Goal: Task Accomplishment & Management: Use online tool/utility

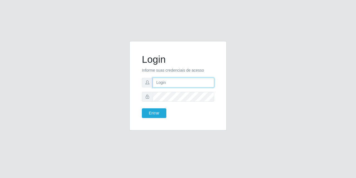
click at [163, 83] on input "text" at bounding box center [184, 83] width 62 height 10
type input "[EMAIL_ADDRESS][DOMAIN_NAME]"
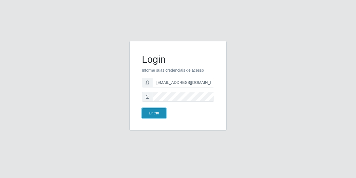
click at [150, 110] on button "Entrar" at bounding box center [154, 114] width 25 height 10
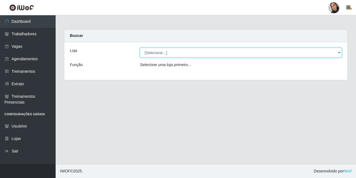
drag, startPoint x: 175, startPoint y: 53, endPoint x: 177, endPoint y: 57, distance: 4.9
click at [175, 53] on select "[Selecione...] Supermercado [GEOGRAPHIC_DATA]" at bounding box center [241, 53] width 202 height 10
select select "165"
click at [140, 48] on select "[Selecione...] Supermercado [GEOGRAPHIC_DATA]" at bounding box center [241, 53] width 202 height 10
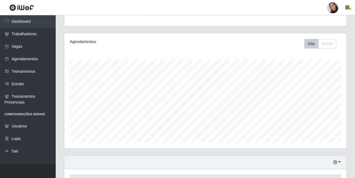
scroll to position [117, 0]
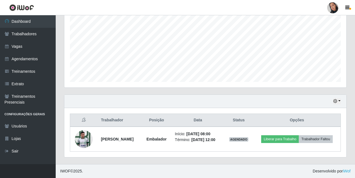
click at [332, 101] on div "Hoje 1 dia 3 dias 1 Semana Não encerrados" at bounding box center [205, 101] width 282 height 13
click at [336, 102] on icon "button" at bounding box center [335, 101] width 4 height 4
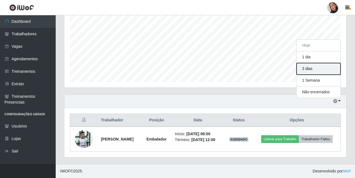
click at [324, 71] on button "3 dias" at bounding box center [319, 69] width 44 height 12
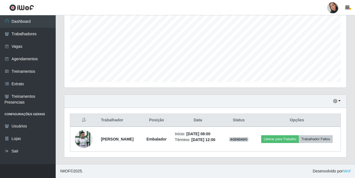
scroll to position [0, 0]
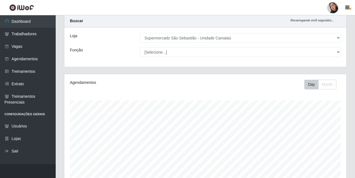
drag, startPoint x: 354, startPoint y: 87, endPoint x: 353, endPoint y: 112, distance: 25.1
click at [353, 112] on div "Carregando... Buscar Recarregando em 9 segundos... Loja [Selecione...] Supermer…" at bounding box center [205, 140] width 299 height 252
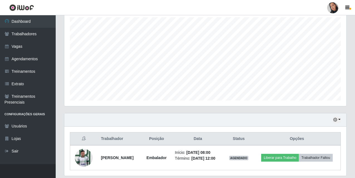
scroll to position [117, 0]
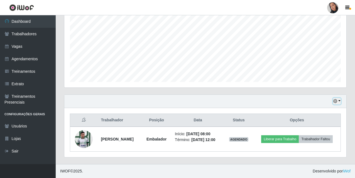
click at [336, 100] on icon "button" at bounding box center [335, 101] width 4 height 4
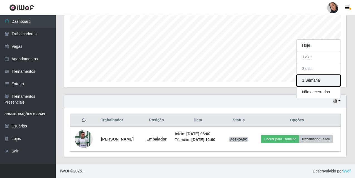
click at [318, 79] on button "1 Semana" at bounding box center [319, 81] width 44 height 12
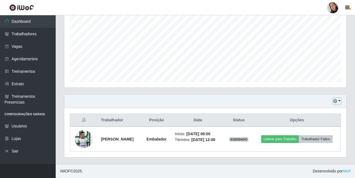
click at [334, 101] on icon "button" at bounding box center [335, 101] width 4 height 4
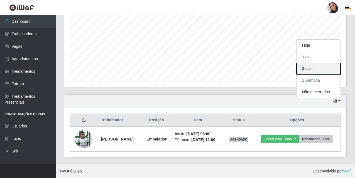
click at [310, 73] on button "3 dias" at bounding box center [319, 69] width 44 height 12
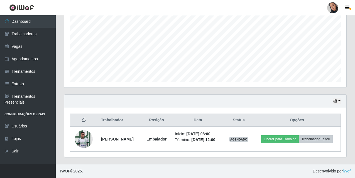
click at [336, 8] on div at bounding box center [332, 7] width 11 height 11
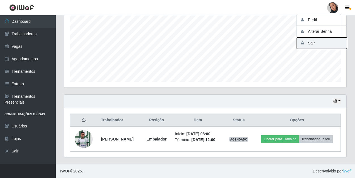
click at [312, 43] on button "Sair" at bounding box center [322, 43] width 50 height 11
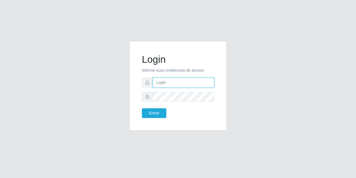
click at [177, 80] on input "text" at bounding box center [184, 83] width 62 height 10
type input "[EMAIL_ADDRESS][DOMAIN_NAME]"
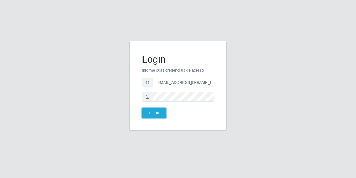
click at [142, 109] on button "Entrar" at bounding box center [154, 114] width 25 height 10
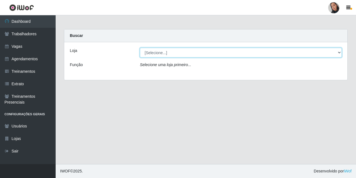
click at [165, 54] on select "[Selecione...] Supermercado [GEOGRAPHIC_DATA]" at bounding box center [241, 53] width 202 height 10
select select "165"
click at [140, 48] on select "[Selecione...] Supermercado [GEOGRAPHIC_DATA]" at bounding box center [241, 53] width 202 height 10
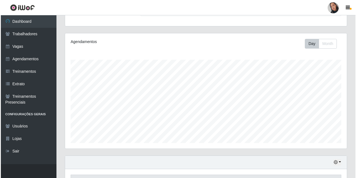
scroll to position [111, 0]
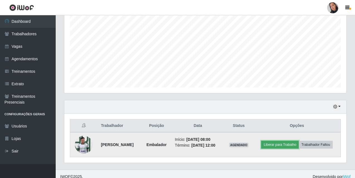
click at [281, 148] on button "Liberar para Trabalho" at bounding box center [280, 145] width 38 height 8
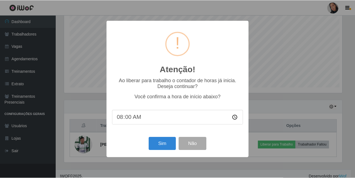
scroll to position [116, 279]
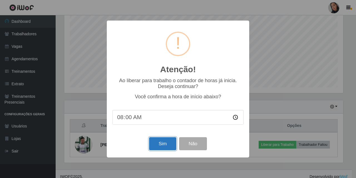
click at [162, 141] on button "Sim" at bounding box center [162, 144] width 27 height 13
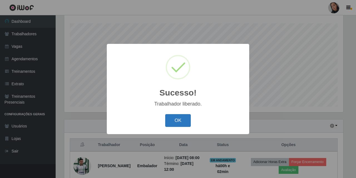
click at [184, 119] on button "OK" at bounding box center [178, 120] width 26 height 13
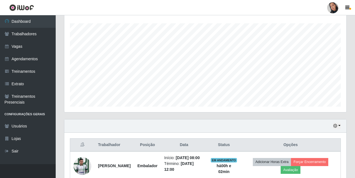
scroll to position [127, 0]
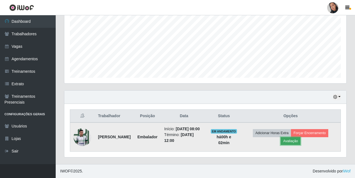
click at [300, 138] on button "Avaliação" at bounding box center [291, 142] width 20 height 8
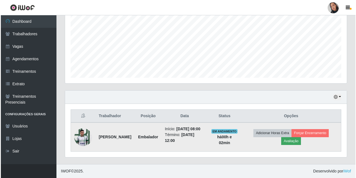
scroll to position [116, 279]
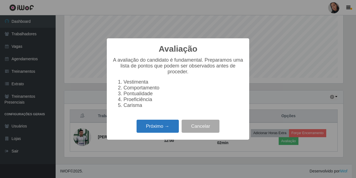
click at [169, 129] on button "Próximo →" at bounding box center [158, 126] width 42 height 13
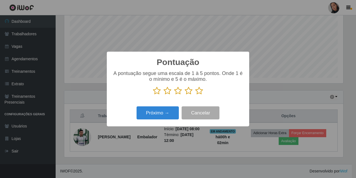
scroll to position [278308, 278145]
click at [201, 93] on icon at bounding box center [199, 91] width 8 height 8
click at [195, 95] on input "radio" at bounding box center [195, 95] width 0 height 0
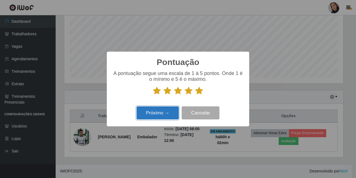
click at [161, 111] on button "Próximo →" at bounding box center [158, 113] width 42 height 13
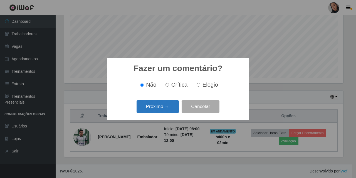
click at [159, 110] on button "Próximo →" at bounding box center [158, 107] width 42 height 13
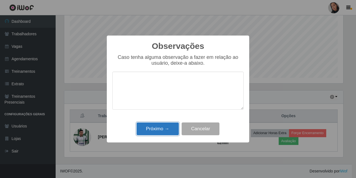
click at [165, 126] on button "Próximo →" at bounding box center [158, 129] width 42 height 13
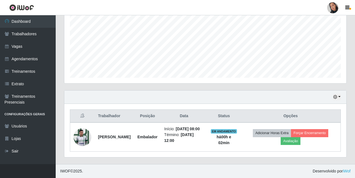
scroll to position [121, 0]
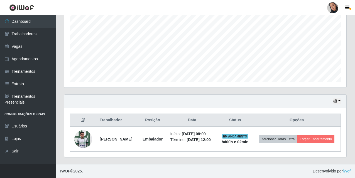
click at [333, 8] on div at bounding box center [332, 7] width 11 height 11
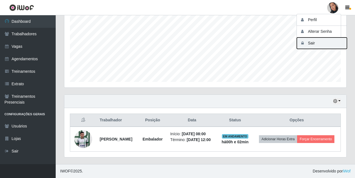
click at [303, 43] on icon "button" at bounding box center [303, 43] width 6 height 4
